Goal: Transaction & Acquisition: Purchase product/service

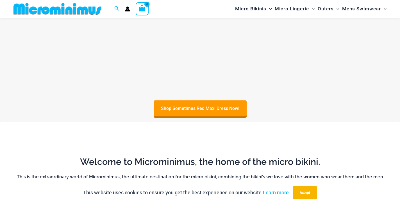
scroll to position [81, 0]
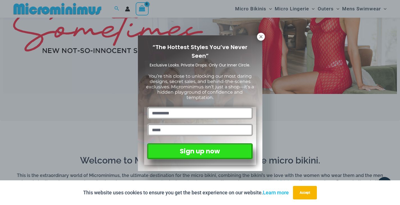
click at [180, 111] on input "text" at bounding box center [199, 113] width 105 height 12
click at [161, 108] on input "text" at bounding box center [199, 113] width 105 height 12
type input "*******"
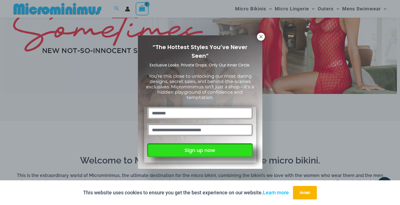
type input "**********"
click at [201, 149] on button "Sign up now" at bounding box center [199, 150] width 105 height 14
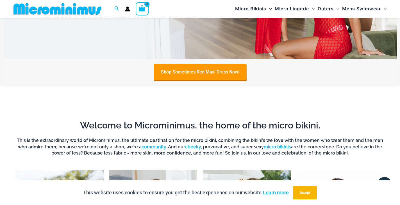
scroll to position [49, 0]
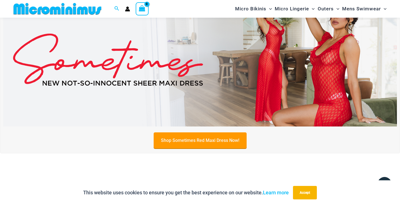
click at [199, 142] on link "Shop Sometimes Red Maxi Dress Now!" at bounding box center [199, 140] width 93 height 16
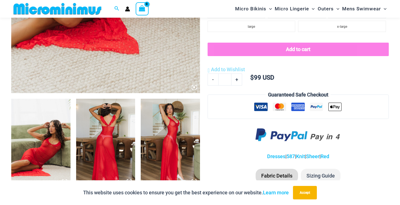
scroll to position [267, 0]
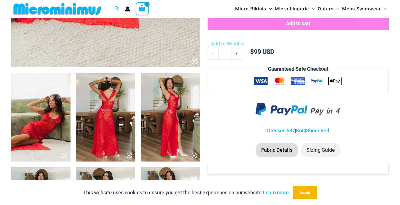
click at [46, 112] on img at bounding box center [40, 117] width 59 height 89
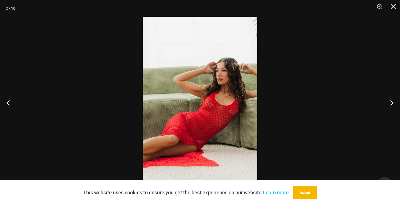
click at [356, 82] on div at bounding box center [200, 102] width 400 height 205
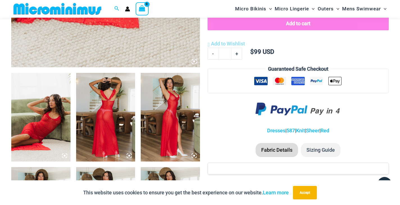
click at [48, 114] on img at bounding box center [40, 117] width 59 height 89
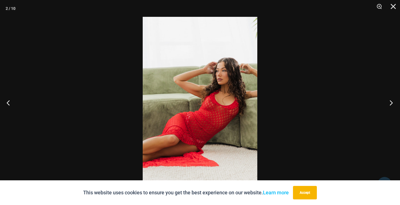
click at [393, 101] on button "Next" at bounding box center [389, 103] width 21 height 28
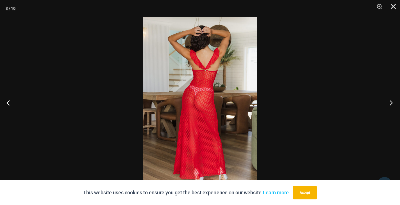
click at [393, 101] on button "Next" at bounding box center [389, 103] width 21 height 28
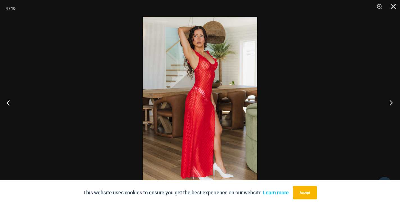
click at [393, 101] on button "Next" at bounding box center [389, 103] width 21 height 28
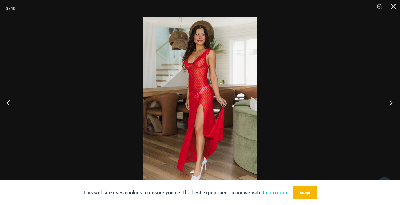
click at [393, 101] on button "Next" at bounding box center [389, 103] width 21 height 28
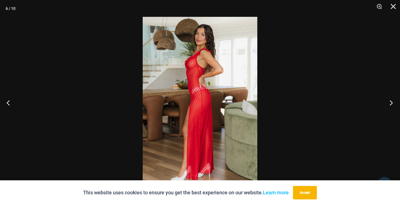
click at [393, 101] on button "Next" at bounding box center [389, 103] width 21 height 28
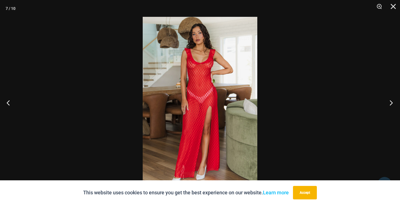
click at [393, 101] on button "Next" at bounding box center [389, 103] width 21 height 28
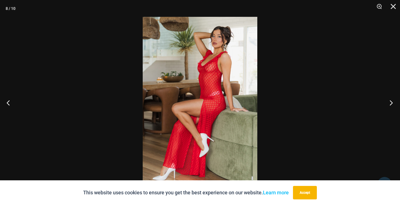
click at [393, 101] on button "Next" at bounding box center [389, 103] width 21 height 28
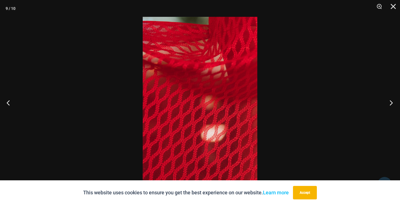
click at [393, 101] on button "Next" at bounding box center [389, 103] width 21 height 28
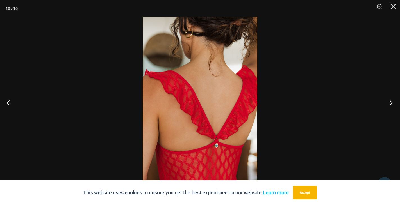
click at [393, 101] on button "Next" at bounding box center [389, 103] width 21 height 28
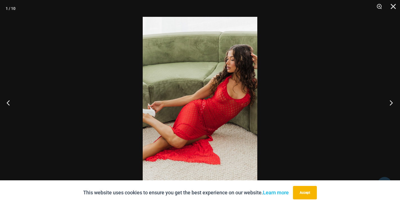
click at [393, 101] on button "Next" at bounding box center [389, 103] width 21 height 28
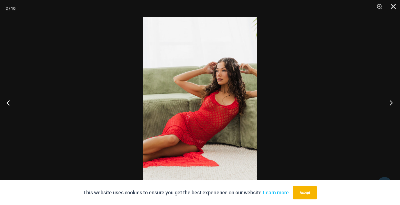
click at [393, 101] on button "Next" at bounding box center [389, 103] width 21 height 28
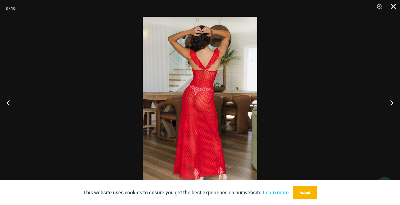
click at [391, 6] on button "Close" at bounding box center [391, 8] width 14 height 17
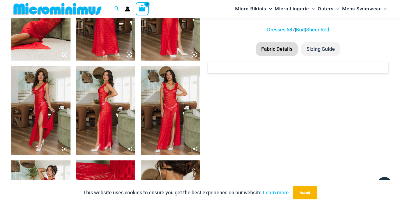
scroll to position [366, 0]
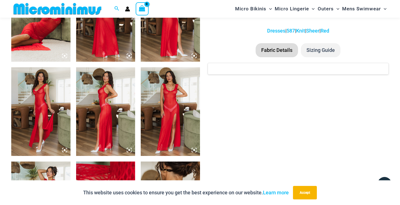
click at [167, 90] on img at bounding box center [170, 111] width 59 height 89
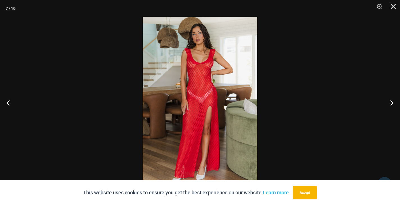
click at [203, 61] on img at bounding box center [200, 102] width 114 height 171
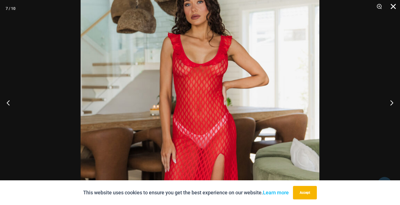
click at [393, 7] on button "Close" at bounding box center [391, 8] width 14 height 17
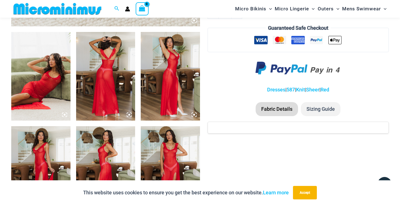
scroll to position [306, 0]
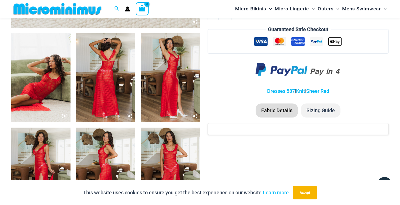
click at [111, 74] on img at bounding box center [105, 77] width 59 height 89
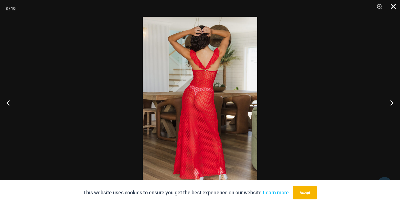
click at [391, 8] on button "Close" at bounding box center [391, 8] width 14 height 17
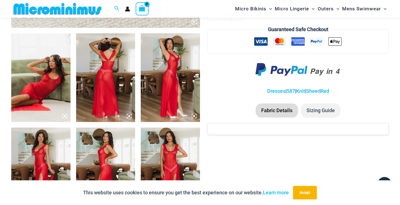
click at [113, 141] on img at bounding box center [105, 172] width 59 height 89
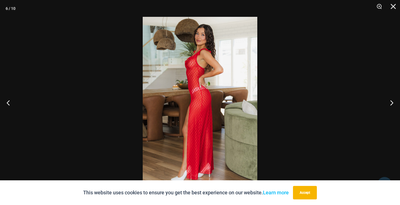
click at [195, 63] on img at bounding box center [200, 102] width 114 height 171
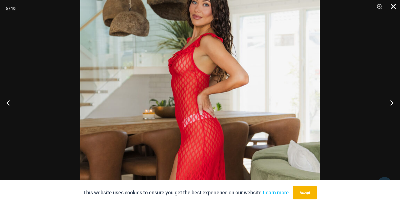
click at [393, 5] on button "Close" at bounding box center [391, 8] width 14 height 17
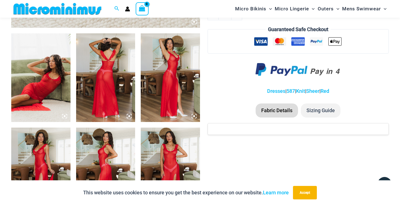
scroll to position [348, 0]
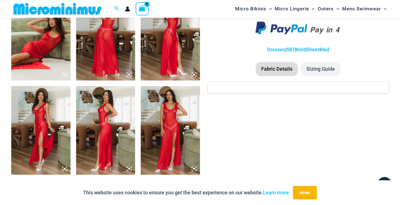
click at [126, 40] on img at bounding box center [105, 36] width 59 height 89
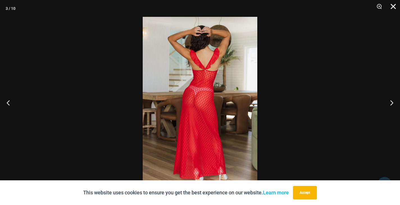
click at [391, 9] on button "Close" at bounding box center [391, 8] width 14 height 17
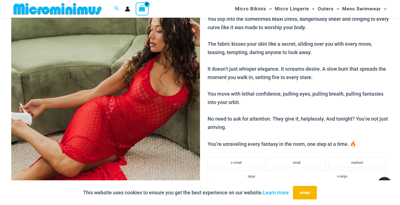
scroll to position [91, 0]
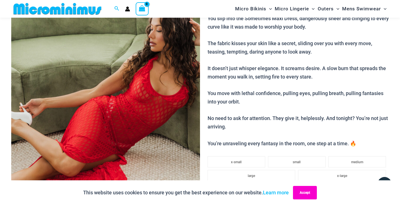
click at [306, 193] on button "Accept" at bounding box center [305, 192] width 24 height 13
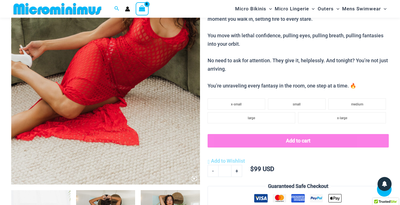
scroll to position [130, 0]
